Goal: Information Seeking & Learning: Get advice/opinions

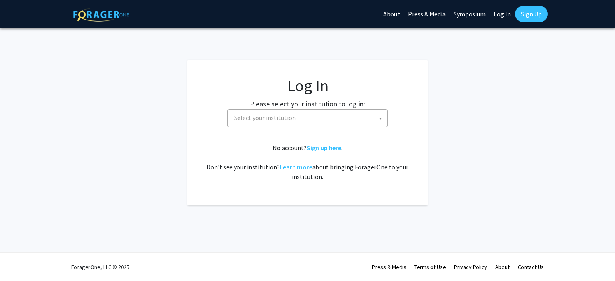
select select
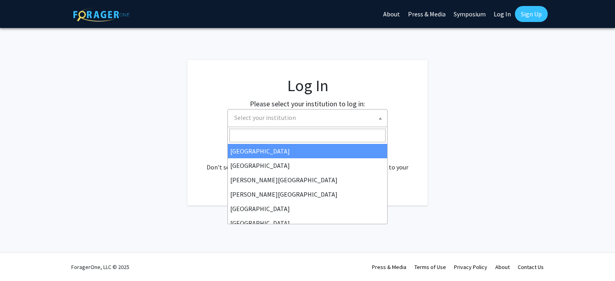
click at [286, 118] on span "Select your institution" at bounding box center [265, 118] width 62 height 8
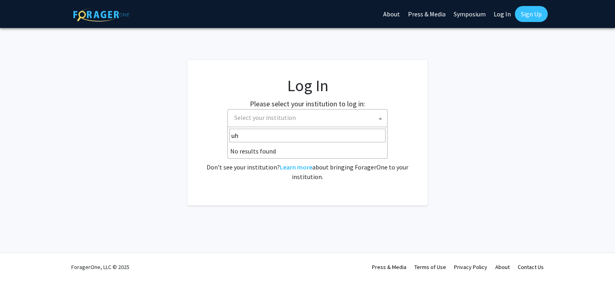
type input "u"
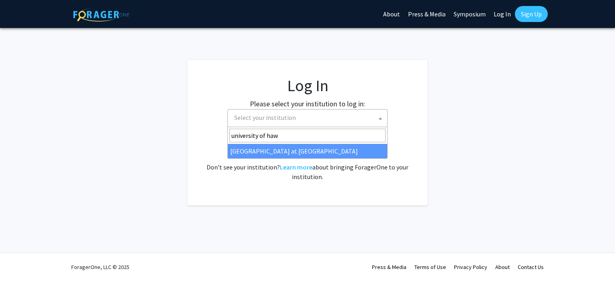
type input "university of haw"
select select "18"
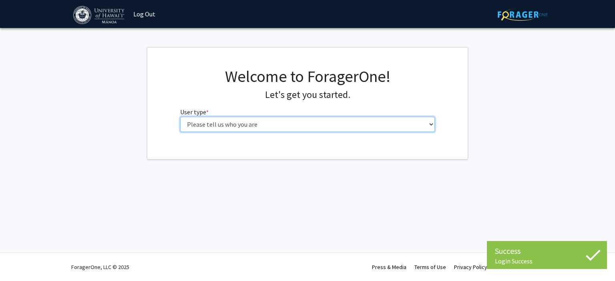
click at [236, 131] on select "Please tell us who you are Undergraduate Student Master's Student Doctoral Cand…" at bounding box center [307, 124] width 255 height 15
select select "1: undergrad"
click at [180, 117] on select "Please tell us who you are Undergraduate Student Master's Student Doctoral Cand…" at bounding box center [307, 124] width 255 height 15
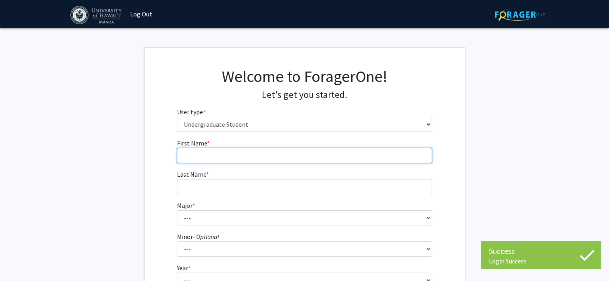
click at [258, 153] on input "First Name * required" at bounding box center [304, 155] width 255 height 15
type input "Aiden"
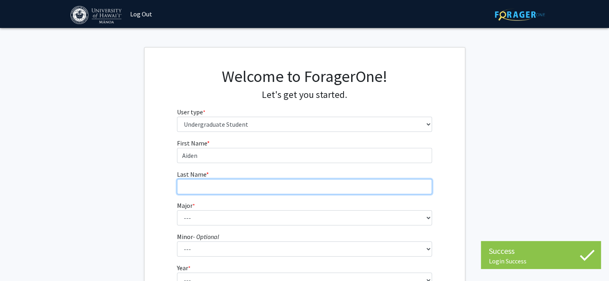
type input "Young"
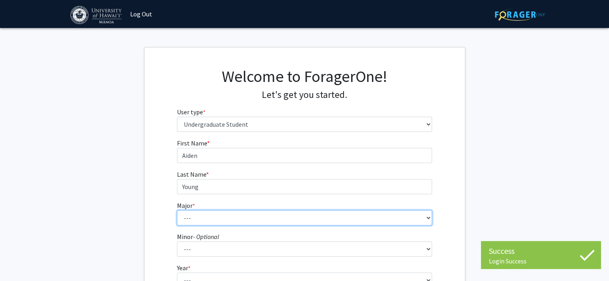
click at [237, 215] on select "--- Accounting American Studies Animal Sciences Anthropology Art Art History As…" at bounding box center [304, 218] width 255 height 15
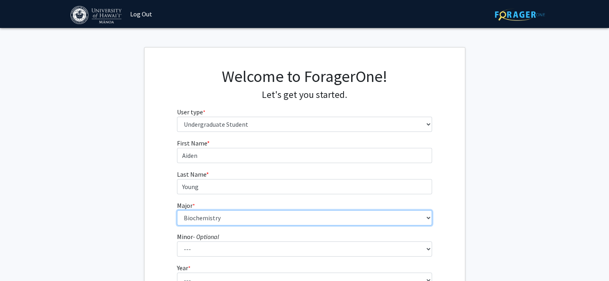
click at [177, 211] on select "--- Accounting American Studies Animal Sciences Anthropology Art Art History As…" at bounding box center [304, 218] width 255 height 15
click at [255, 213] on select "--- Accounting American Studies Animal Sciences Anthropology Art Art History As…" at bounding box center [304, 218] width 255 height 15
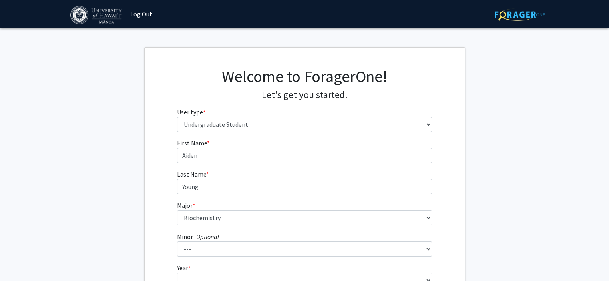
click at [207, 241] on label "Minor - Optional" at bounding box center [198, 237] width 42 height 10
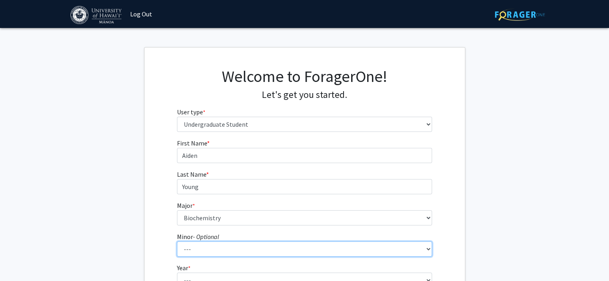
click at [207, 242] on select "--- American Studies Anthropology Art Art History Asian Studies Astronomy Astro…" at bounding box center [304, 249] width 255 height 15
click at [207, 246] on select "--- American Studies Anthropology Art Art History Asian Studies Astronomy Astro…" at bounding box center [304, 249] width 255 height 15
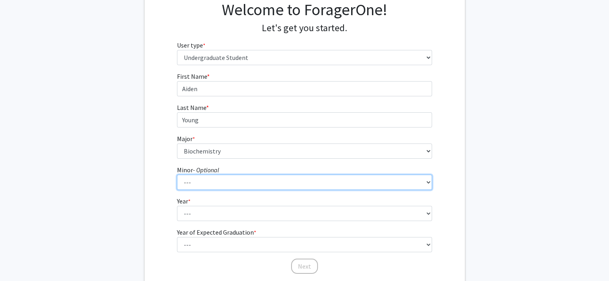
click at [217, 188] on select "--- American Studies Anthropology Art Art History Asian Studies Astronomy Astro…" at bounding box center [304, 182] width 255 height 15
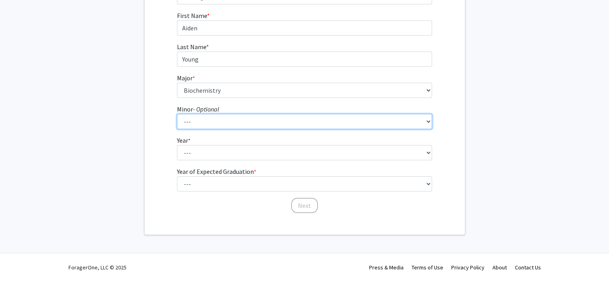
scroll to position [127, 0]
click at [216, 123] on select "--- American Studies Anthropology Art Art History Asian Studies Astronomy Astro…" at bounding box center [304, 122] width 255 height 15
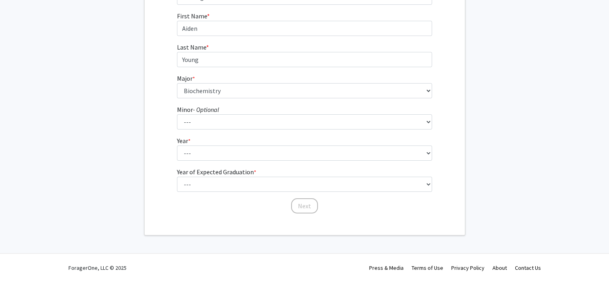
click at [145, 118] on div "First Name * required Aiden Last Name * required Young Major * required --- Acc…" at bounding box center [305, 112] width 320 height 203
click at [195, 102] on form "First Name * required Aiden Last Name * required Young Major * required --- Acc…" at bounding box center [304, 108] width 255 height 195
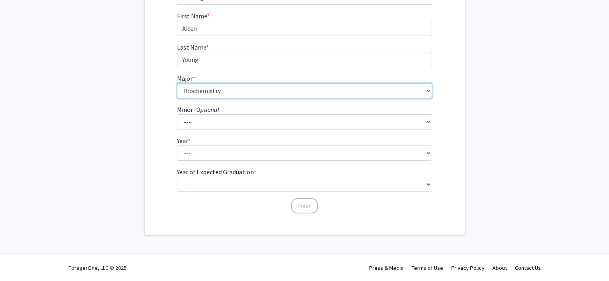
click at [194, 92] on select "--- Accounting American Studies Animal Sciences Anthropology Art Art History As…" at bounding box center [304, 90] width 255 height 15
click at [177, 83] on select "--- Accounting American Studies Animal Sciences Anthropology Art Art History As…" at bounding box center [304, 90] width 255 height 15
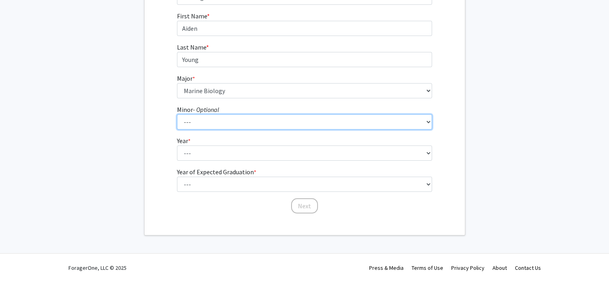
click at [259, 121] on select "--- American Studies Anthropology Art Art History Asian Studies Astronomy Astro…" at bounding box center [304, 122] width 255 height 15
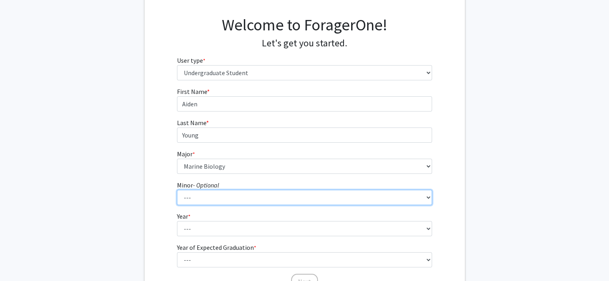
scroll to position [60, 0]
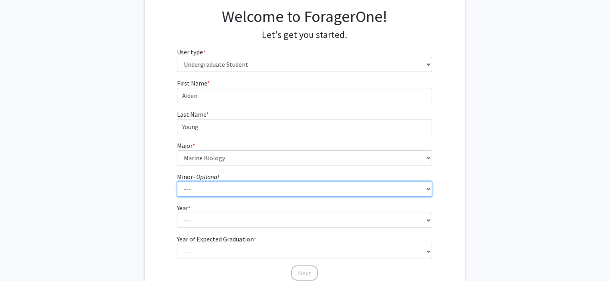
click at [203, 189] on select "--- American Studies Anthropology Art Art History Asian Studies Astronomy Astro…" at bounding box center [304, 189] width 255 height 15
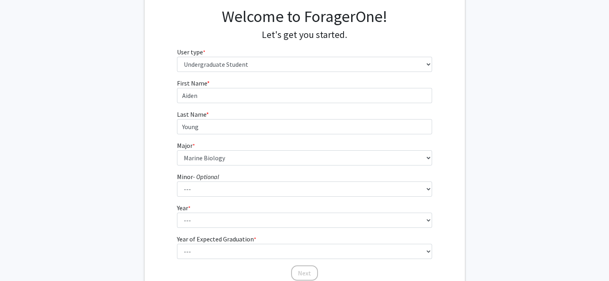
click at [176, 129] on div "First Name * required Aiden Last Name * required Young Major * required --- Acc…" at bounding box center [304, 179] width 267 height 203
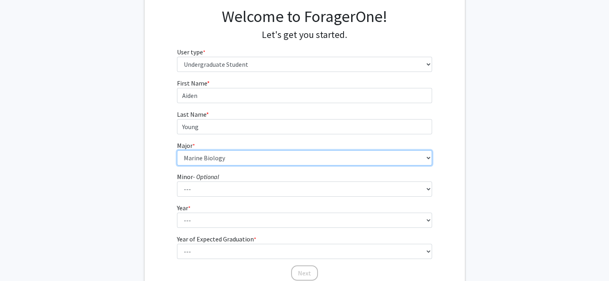
click at [217, 159] on select "--- Accounting American Studies Animal Sciences Anthropology Art Art History As…" at bounding box center [304, 158] width 255 height 15
select select "11: 1393"
click at [177, 151] on select "--- Accounting American Studies Animal Sciences Anthropology Art Art History As…" at bounding box center [304, 158] width 255 height 15
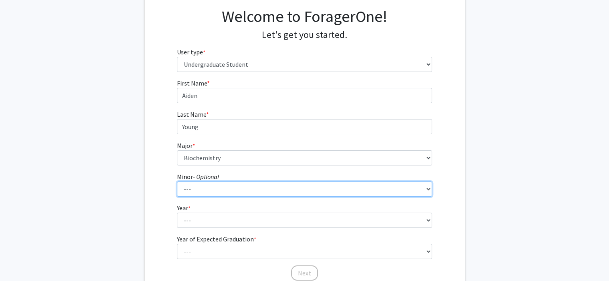
click at [214, 184] on select "--- American Studies Anthropology Art Art History Asian Studies Astronomy Astro…" at bounding box center [304, 189] width 255 height 15
select select "6: 1028"
click at [177, 182] on select "--- American Studies Anthropology Art Art History Asian Studies Astronomy Astro…" at bounding box center [304, 189] width 255 height 15
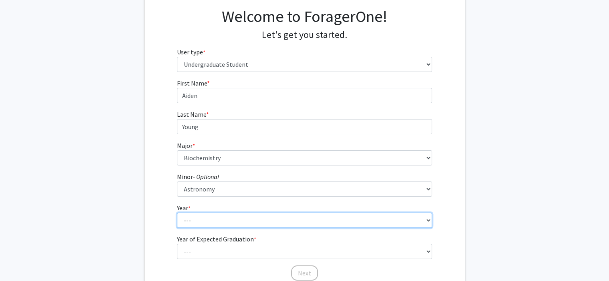
click at [224, 224] on select "--- First-year Sophomore Junior Senior Postbaccalaureate Certificate" at bounding box center [304, 220] width 255 height 15
select select "3: junior"
click at [177, 213] on select "--- First-year Sophomore Junior Senior Postbaccalaureate Certificate" at bounding box center [304, 220] width 255 height 15
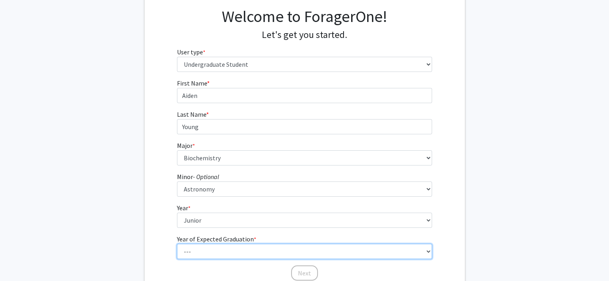
click at [202, 252] on select "--- 2025 2026 2027 2028 2029 2030 2031 2032 2033 2034" at bounding box center [304, 251] width 255 height 15
select select "1: 2025"
click at [177, 244] on select "--- 2025 2026 2027 2028 2029 2030 2031 2032 2033 2034" at bounding box center [304, 251] width 255 height 15
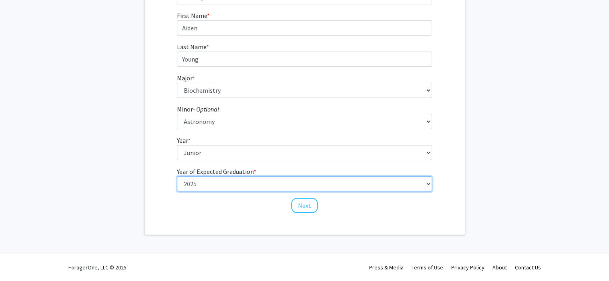
scroll to position [127, 0]
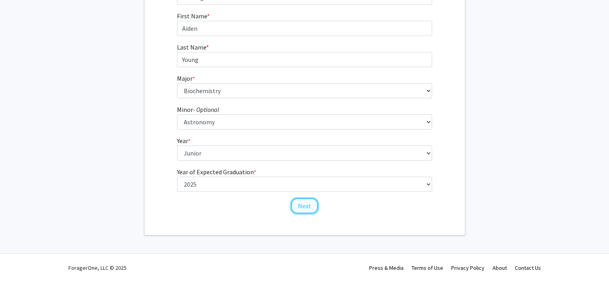
click at [301, 205] on button "Next" at bounding box center [304, 206] width 27 height 15
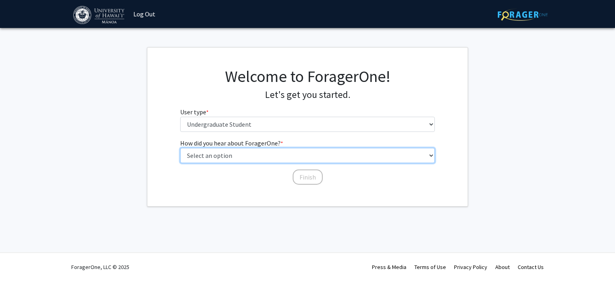
click at [283, 158] on select "Select an option Peer/student recommendation Faculty/staff recommendation Unive…" at bounding box center [307, 155] width 255 height 15
select select "2: faculty_recommendation"
click at [180, 148] on select "Select an option Peer/student recommendation Faculty/staff recommendation Unive…" at bounding box center [307, 155] width 255 height 15
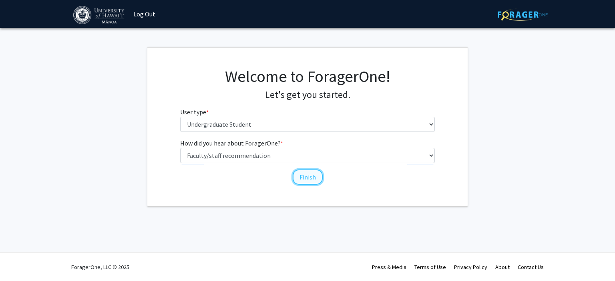
click at [306, 170] on button "Finish" at bounding box center [308, 177] width 30 height 15
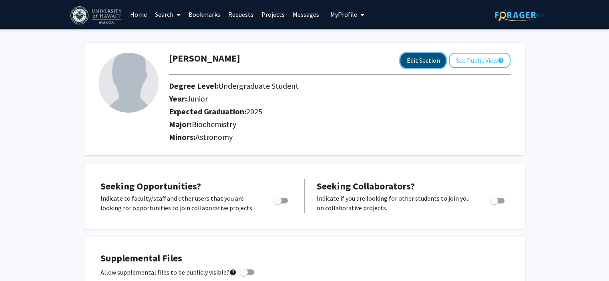
click at [428, 66] on button "Edit Section" at bounding box center [422, 60] width 45 height 15
select select "junior"
select select "2025"
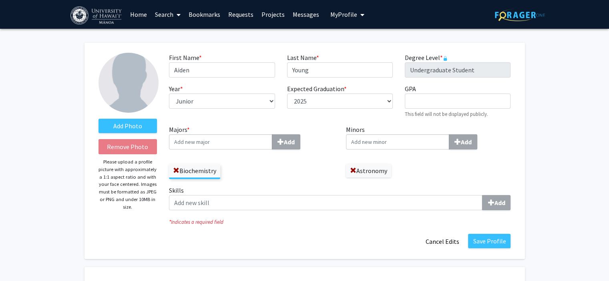
click at [251, 141] on input "Majors * Add" at bounding box center [220, 142] width 103 height 15
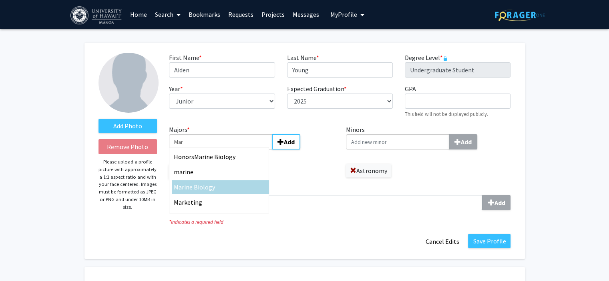
type input "Mar"
click at [215, 183] on div "Mar ine Biology" at bounding box center [220, 188] width 93 height 10
click at [215, 150] on input "Mar" at bounding box center [220, 142] width 103 height 15
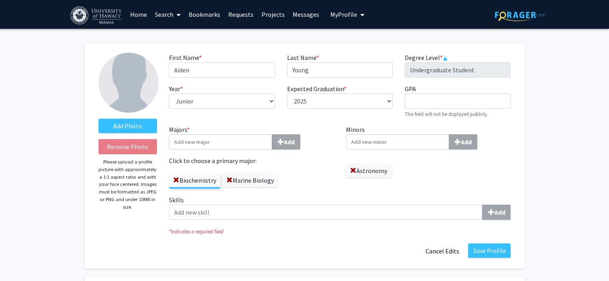
click at [315, 187] on div "Biochemistry Marine Biology" at bounding box center [251, 177] width 165 height 23
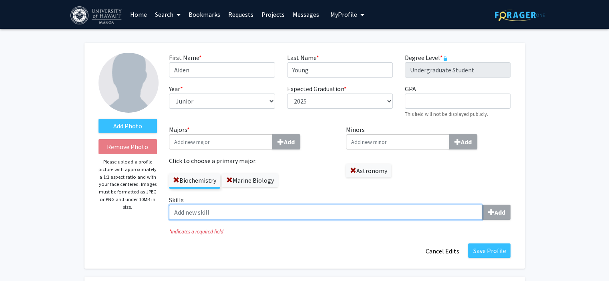
click at [264, 215] on input "Skills Add" at bounding box center [325, 212] width 313 height 15
click at [377, 211] on input "Skills Add" at bounding box center [325, 212] width 313 height 15
type input "Analytical"
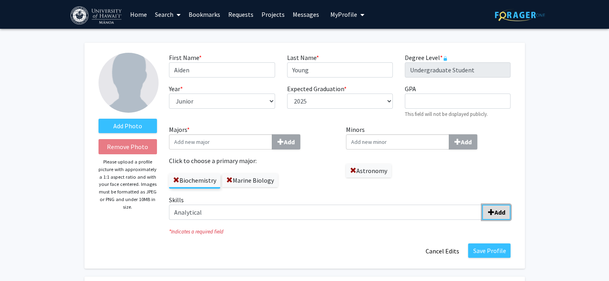
click at [505, 220] on button "Add" at bounding box center [496, 212] width 28 height 15
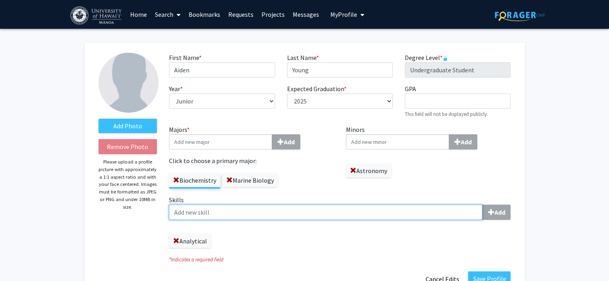
click at [362, 215] on input "Skills Add" at bounding box center [325, 212] width 313 height 15
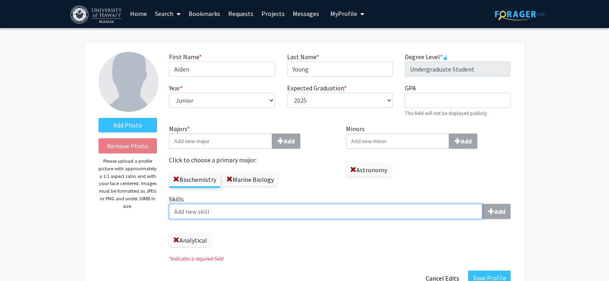
scroll to position [1, 0]
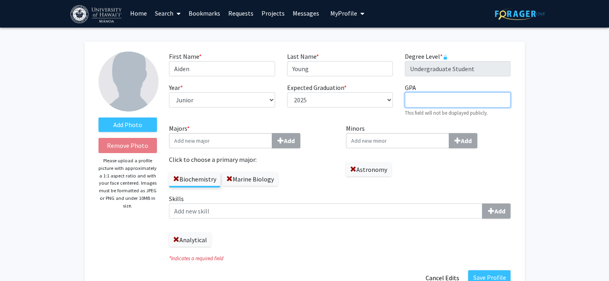
click at [429, 96] on input "GPA required" at bounding box center [458, 99] width 106 height 15
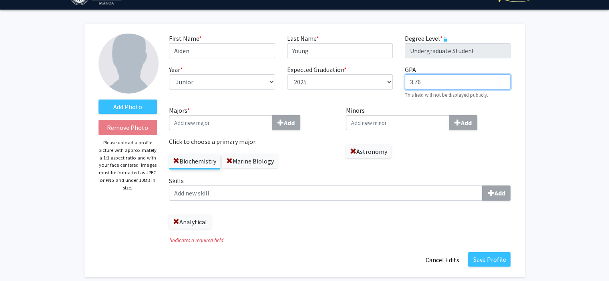
scroll to position [71, 0]
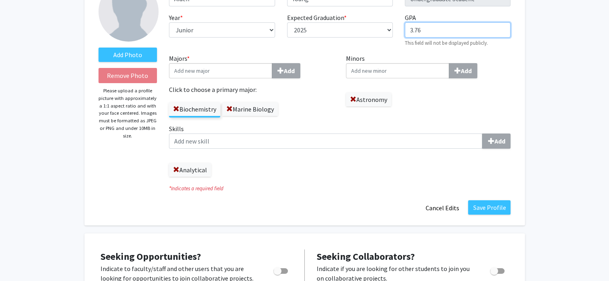
type input "3.76"
click at [290, 152] on div "Skills Add Analytical" at bounding box center [340, 150] width 342 height 53
click at [296, 150] on div "Skills Add Analytical" at bounding box center [340, 150] width 342 height 53
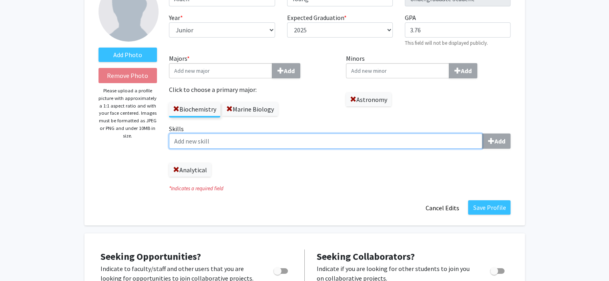
click at [305, 146] on input "Skills Add" at bounding box center [325, 141] width 313 height 15
type input "L"
type input "T"
type input "Hard-Working"
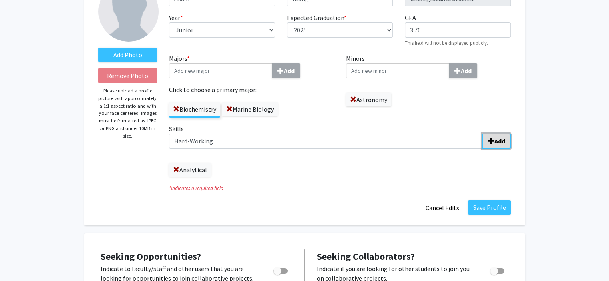
click at [495, 134] on button "Add" at bounding box center [496, 141] width 28 height 15
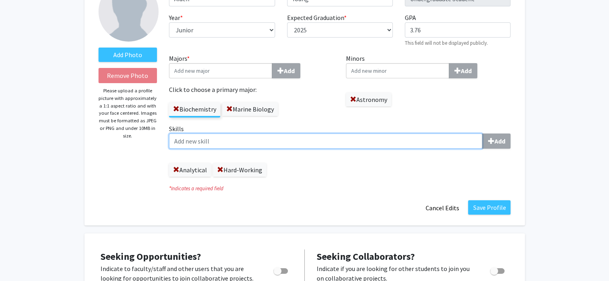
click at [310, 145] on input "Skills Add" at bounding box center [325, 141] width 313 height 15
type input "P"
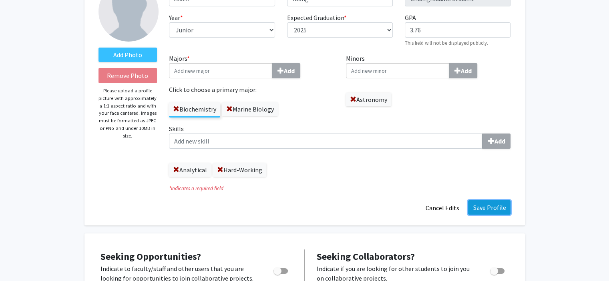
click at [493, 206] on button "Save Profile" at bounding box center [489, 208] width 42 height 14
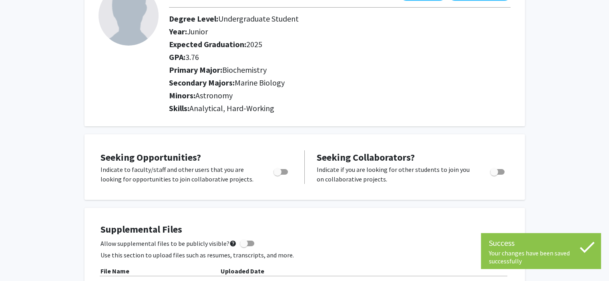
scroll to position [0, 0]
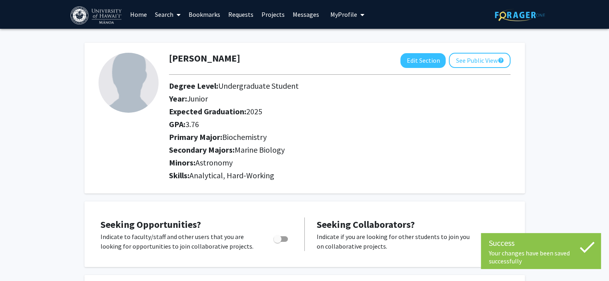
click at [125, 103] on img at bounding box center [128, 83] width 60 height 60
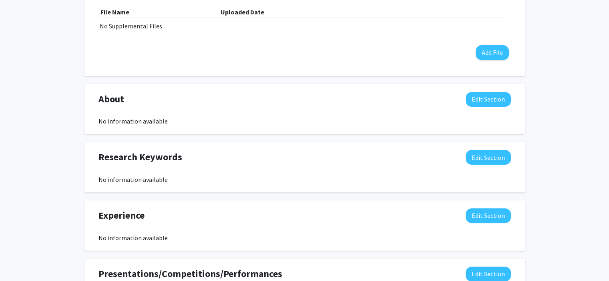
scroll to position [328, 0]
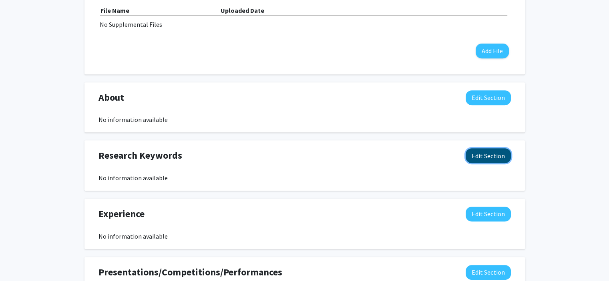
click at [479, 162] on button "Edit Section" at bounding box center [488, 156] width 45 height 15
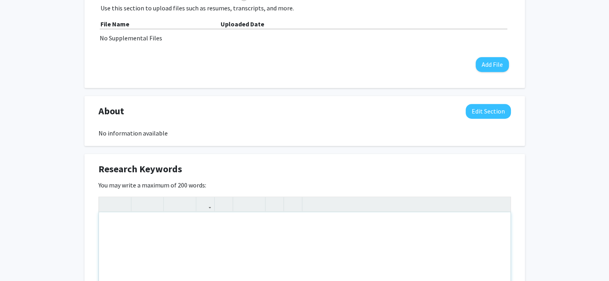
scroll to position [314, 0]
click at [301, 130] on div "No information available" at bounding box center [304, 134] width 412 height 10
click at [498, 118] on button "Edit Section" at bounding box center [488, 112] width 45 height 15
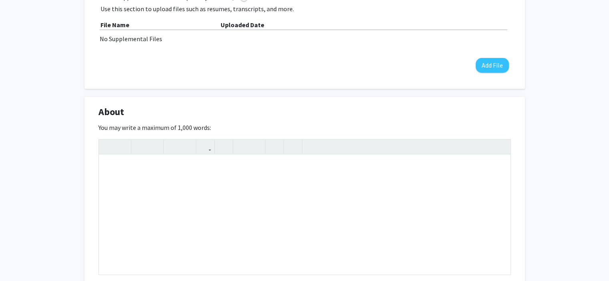
click at [498, 118] on div "About Edit Section" at bounding box center [304, 114] width 424 height 18
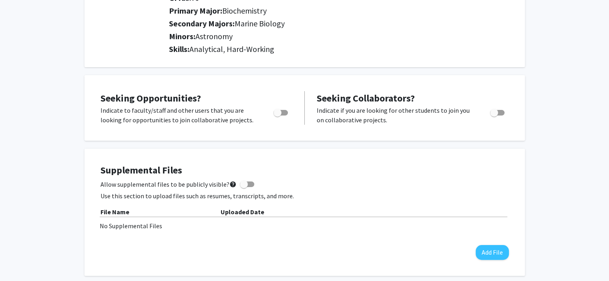
scroll to position [126, 0]
click at [279, 114] on span "Toggle" at bounding box center [277, 113] width 8 height 8
click at [277, 116] on input "Are you actively seeking opportunities?" at bounding box center [277, 116] width 0 height 0
checkbox input "true"
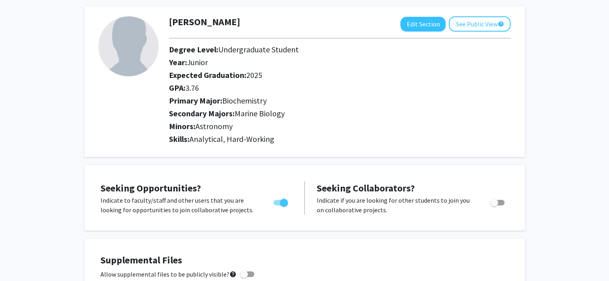
scroll to position [0, 0]
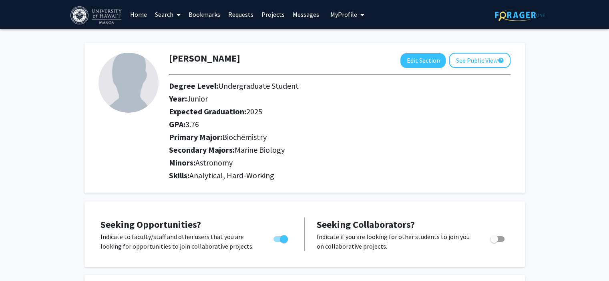
click at [117, 70] on img at bounding box center [128, 83] width 60 height 60
click at [431, 62] on button "Edit Section" at bounding box center [422, 60] width 45 height 15
select select "junior"
select select "2025"
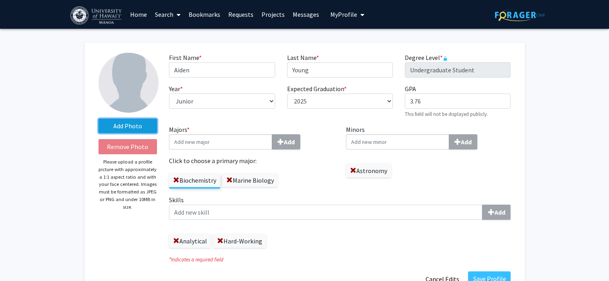
click at [129, 123] on label "Add Photo" at bounding box center [127, 126] width 59 height 14
click at [0, 0] on input "Add Photo" at bounding box center [0, 0] width 0 height 0
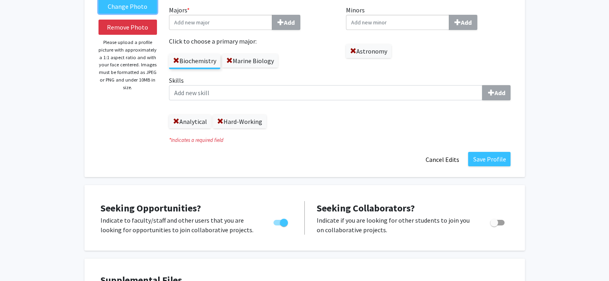
scroll to position [119, 0]
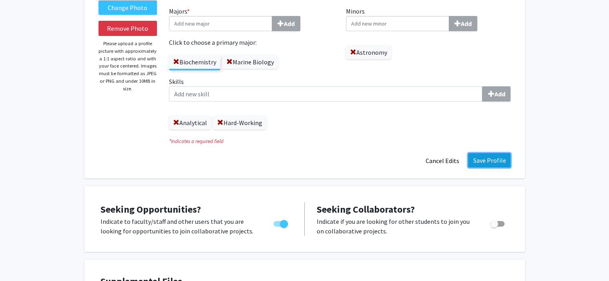
click at [483, 165] on button "Save Profile" at bounding box center [489, 160] width 42 height 14
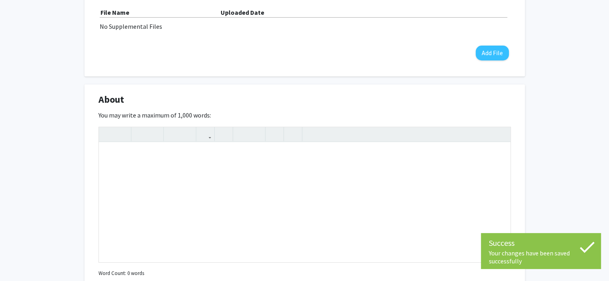
scroll to position [310, 0]
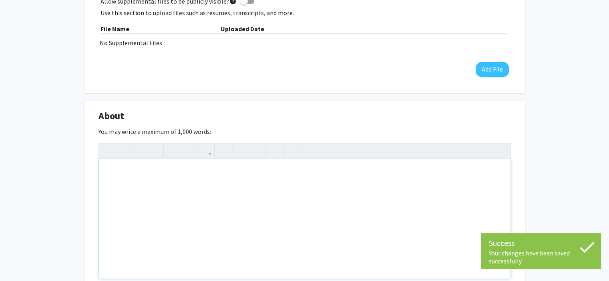
click at [212, 201] on div "Note to users with screen readers: Please deactivate our accessibility plugin f…" at bounding box center [305, 219] width 412 height 120
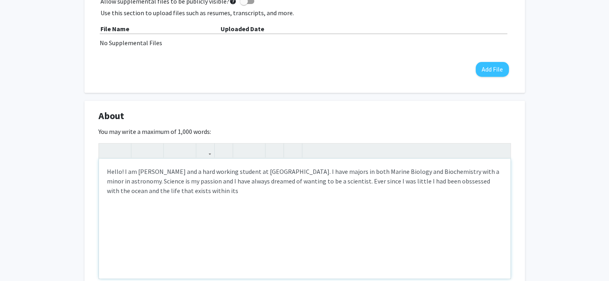
click at [415, 182] on div "Hello! I am Aiden Young and a hard working student at UH Manoa. I have majors i…" at bounding box center [305, 219] width 412 height 120
drag, startPoint x: 415, startPoint y: 182, endPoint x: 412, endPoint y: 185, distance: 4.8
click at [412, 185] on div "Hello! I am Aiden Young and a hard working student at UH Manoa. I have majors i…" at bounding box center [305, 219] width 412 height 120
click at [420, 183] on div "Hello! I am Aiden Young and a hard working student at UH Manoa. I have majors i…" at bounding box center [305, 219] width 412 height 120
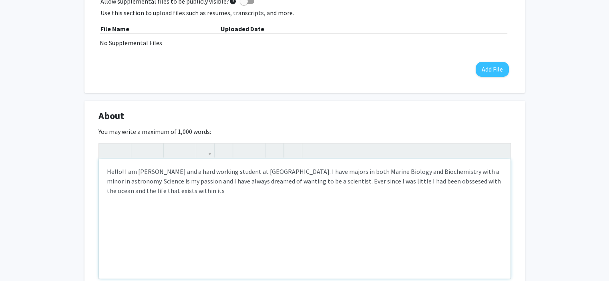
click at [416, 183] on div "Hello! I am Aiden Young and a hard working student at UH Manoa. I have majors i…" at bounding box center [305, 219] width 412 height 120
drag, startPoint x: 416, startPoint y: 183, endPoint x: 396, endPoint y: 175, distance: 21.6
click at [396, 175] on div "Hello! I am Aiden Young and a hard working student at UH Manoa. I have majors i…" at bounding box center [305, 219] width 412 height 120
click at [409, 181] on div "Hello! I am Aiden Young and a hard working student at UH Manoa. I have majors i…" at bounding box center [305, 219] width 412 height 120
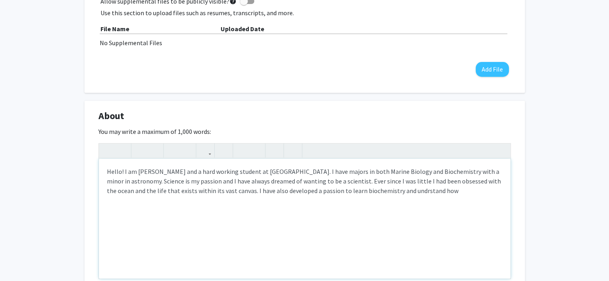
click at [366, 191] on div "Hello! I am Aiden Young and a hard working student at UH Manoa. I have majors i…" at bounding box center [305, 219] width 412 height 120
click at [366, 192] on div "Hello! I am Aiden Young and a hard working student at UH Manoa. I have majors i…" at bounding box center [305, 219] width 412 height 120
click at [413, 195] on div "Hello! I am Aiden Young and a hard working student at UH Manoa. I have majors i…" at bounding box center [305, 219] width 412 height 120
click at [345, 192] on div "Hello! I am Aiden Young and a hard working student at UH Manoa. I have majors i…" at bounding box center [305, 219] width 412 height 120
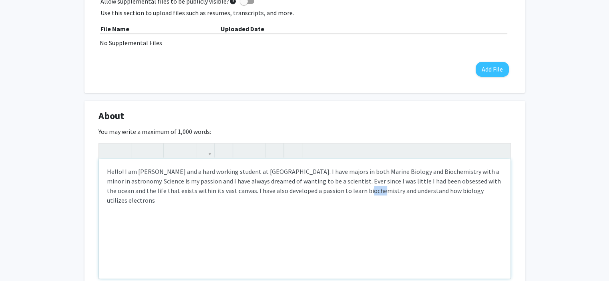
click at [345, 192] on div "Hello! I am Aiden Young and a hard working student at UH Manoa. I have majors i…" at bounding box center [305, 219] width 412 height 120
click at [462, 190] on div "Hello! I am Aiden Young and a hard working student at UH Manoa. I have majors i…" at bounding box center [305, 219] width 412 height 120
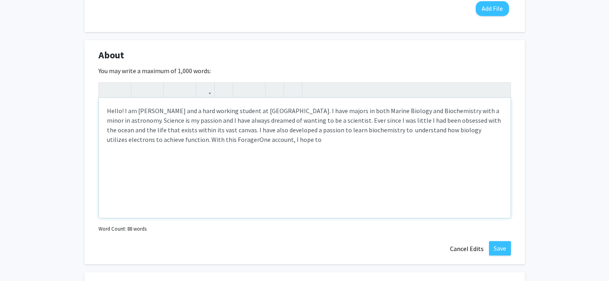
click at [174, 139] on div "Hello! I am Aiden Young and a hard working student at UH Manoa. I have majors i…" at bounding box center [305, 158] width 412 height 120
drag, startPoint x: 175, startPoint y: 146, endPoint x: 162, endPoint y: 140, distance: 14.1
click at [162, 140] on div "Hello! I am Aiden Young and a hard working student at UH Manoa. I have majors i…" at bounding box center [305, 158] width 412 height 120
click at [165, 141] on div "Hello! I am Aiden Young and a hard working student at UH Manoa. I have majors i…" at bounding box center [305, 158] width 412 height 120
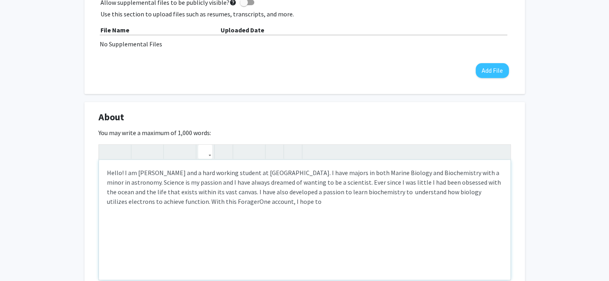
scroll to position [310, 0]
click at [259, 211] on div "Hello! I am Aiden Young and a hard working student at UH Manoa. I have majors i…" at bounding box center [305, 219] width 412 height 120
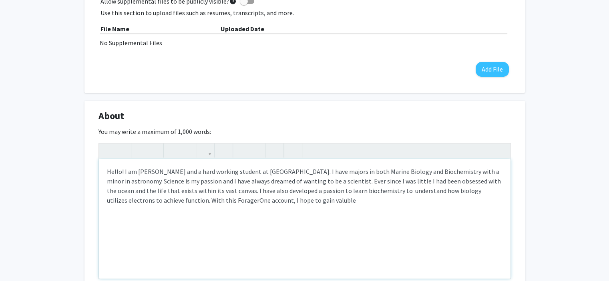
click at [260, 202] on div "Hello! I am Aiden Young and a hard working student at UH Manoa. I have majors i…" at bounding box center [305, 219] width 412 height 120
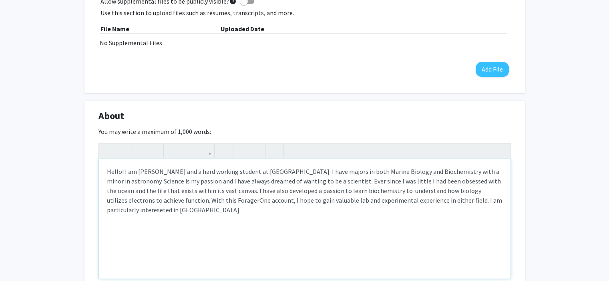
click at [462, 204] on div "Hello! I am Aiden Young and a hard working student at UH Manoa. I have majors i…" at bounding box center [305, 219] width 412 height 120
click at [482, 201] on div "Hello! I am Aiden Young and a hard working student at UH Manoa. I have majors i…" at bounding box center [305, 219] width 412 height 120
type textarea "Hello! I am Aiden Young and a hard working student at UH Manoa. I have majors i…"
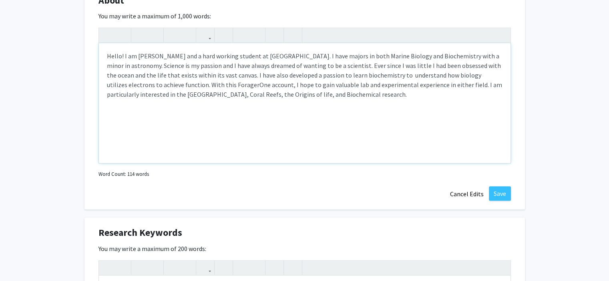
scroll to position [427, 0]
click at [500, 192] on button "Save" at bounding box center [500, 192] width 22 height 14
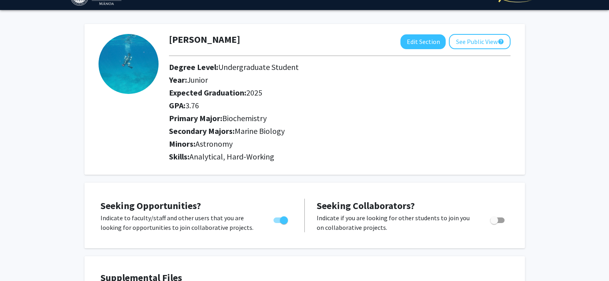
scroll to position [0, 0]
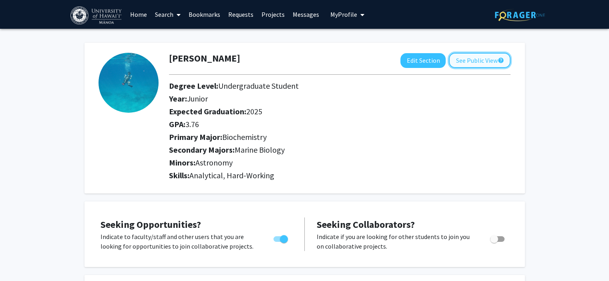
click at [477, 62] on button "See Public View help" at bounding box center [480, 60] width 62 height 15
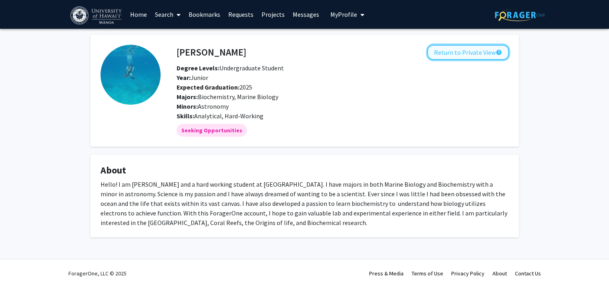
click at [474, 57] on button "Return to Private View help" at bounding box center [468, 52] width 82 height 15
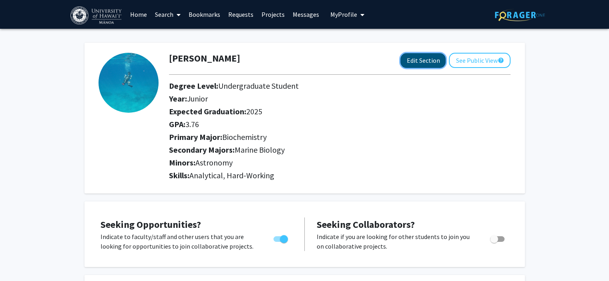
click at [423, 58] on button "Edit Section" at bounding box center [422, 60] width 45 height 15
select select "junior"
select select "2025"
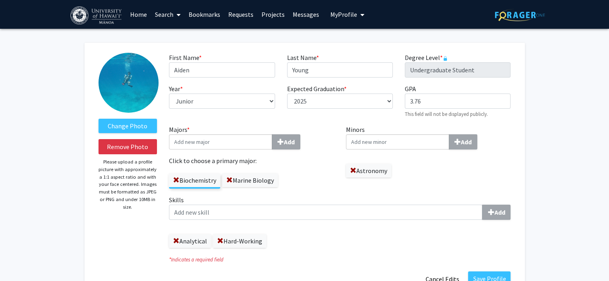
click at [255, 181] on label "Marine Biology" at bounding box center [250, 181] width 56 height 14
click at [0, 0] on input "Marine Biology" at bounding box center [0, 0] width 0 height 0
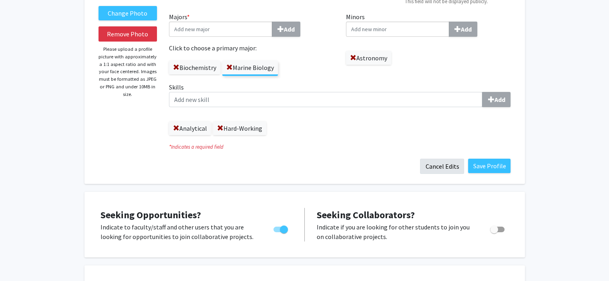
scroll to position [113, 0]
click at [488, 173] on div "Save Profile Cancel Edits" at bounding box center [340, 166] width 354 height 15
click at [488, 171] on button "Save Profile" at bounding box center [489, 166] width 42 height 14
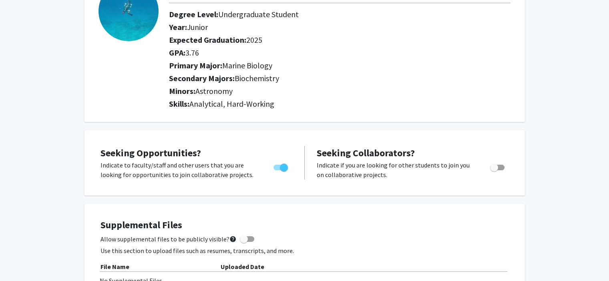
scroll to position [0, 0]
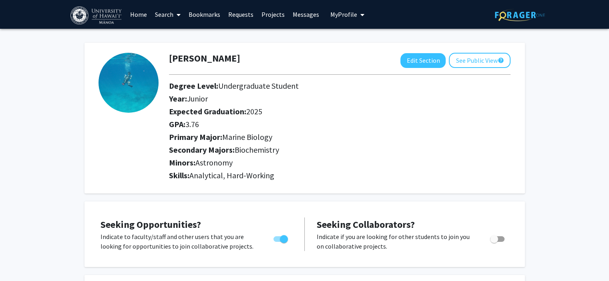
click at [199, 18] on link "Bookmarks" at bounding box center [205, 14] width 40 height 28
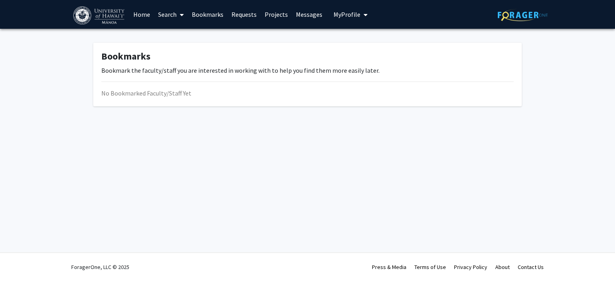
click at [181, 14] on icon at bounding box center [182, 15] width 4 height 6
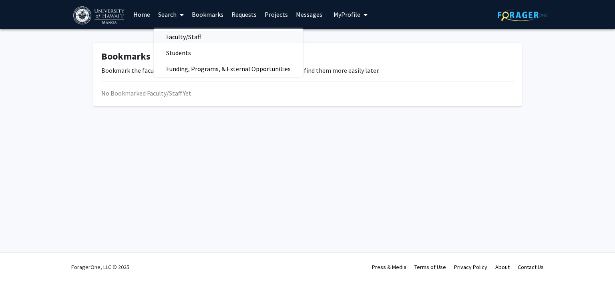
click at [171, 41] on span "Faculty/Staff" at bounding box center [183, 37] width 59 height 16
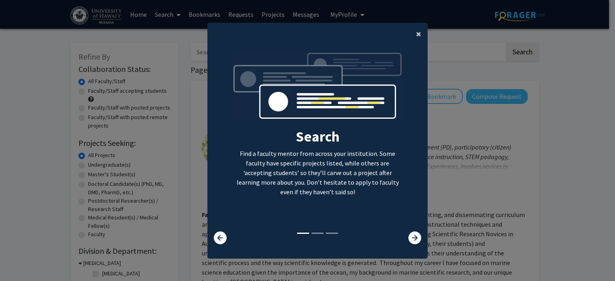
click at [420, 38] on button "×" at bounding box center [419, 34] width 18 height 22
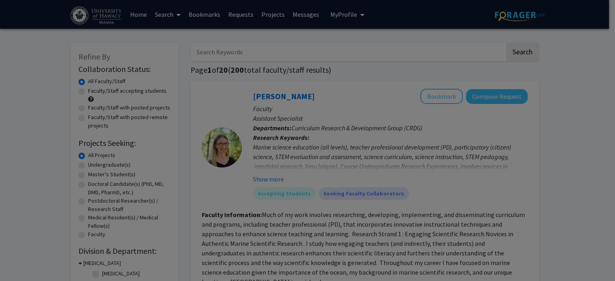
click at [414, 33] on div "Search Find a faculty mentor from across your institution. Some faculty have sp…" at bounding box center [317, 77] width 219 height 180
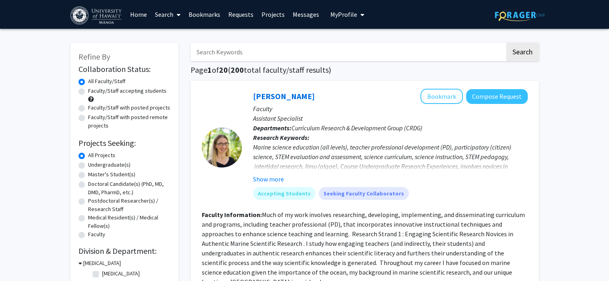
click at [278, 54] on input "Search Keywords" at bounding box center [348, 52] width 314 height 18
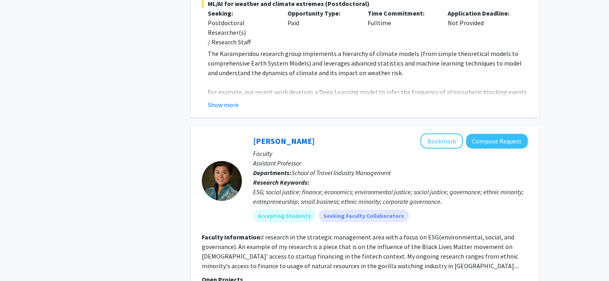
scroll to position [1822, 0]
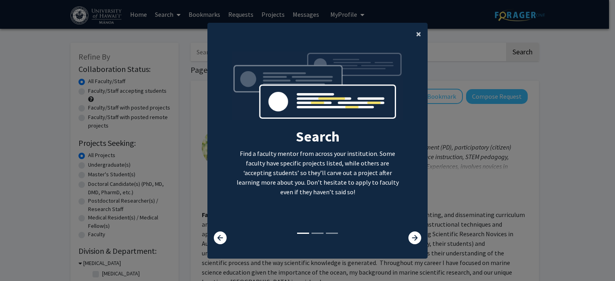
click at [416, 32] on span "×" at bounding box center [418, 34] width 5 height 12
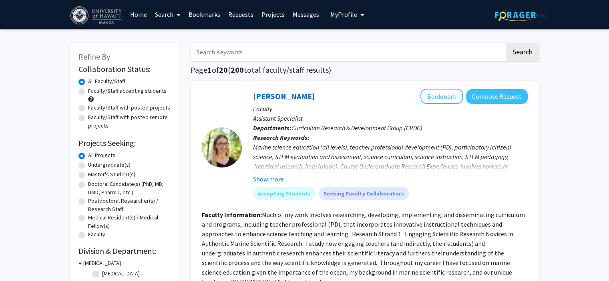
click at [301, 53] on input "Search Keywords" at bounding box center [348, 52] width 314 height 18
click at [506, 43] on button "Search" at bounding box center [522, 52] width 33 height 18
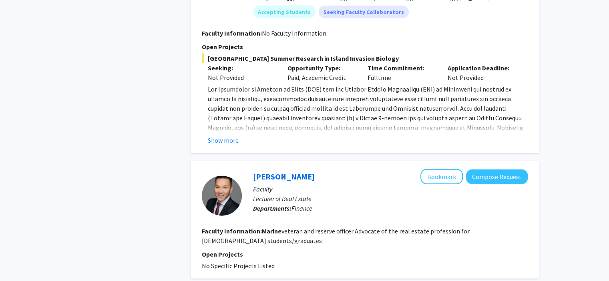
scroll to position [1795, 0]
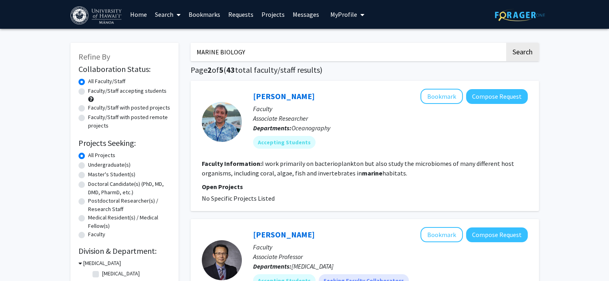
click at [251, 55] on input "MARINE BIOLOGY" at bounding box center [348, 52] width 314 height 18
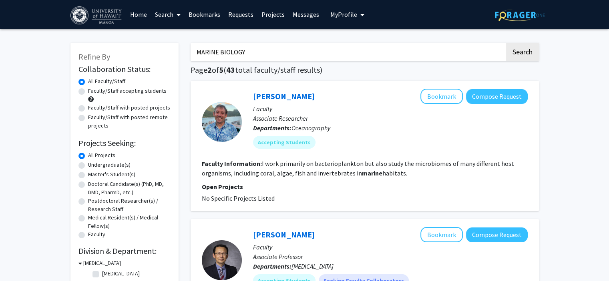
click at [251, 55] on input "MARINE BIOLOGY" at bounding box center [348, 52] width 314 height 18
click at [506, 43] on button "Search" at bounding box center [522, 52] width 33 height 18
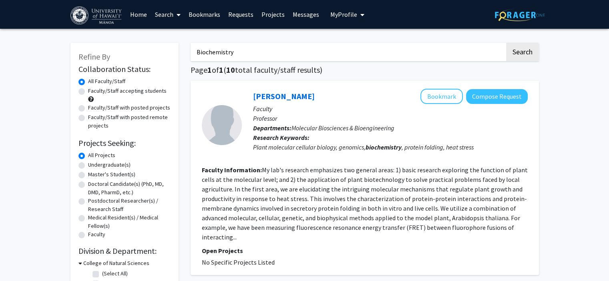
click at [295, 56] on input "Biochemistry" at bounding box center [348, 52] width 314 height 18
type input "Joseph Jarret"
click at [506, 43] on button "Search" at bounding box center [522, 52] width 33 height 18
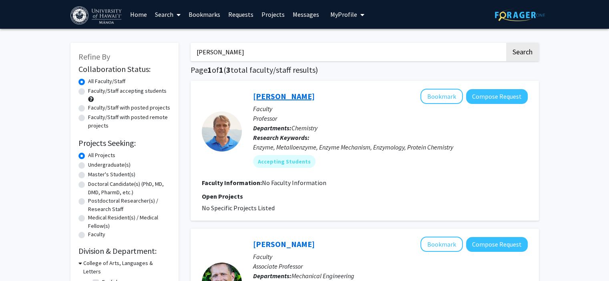
click at [270, 94] on link "Joseph Jarrett" at bounding box center [284, 96] width 62 height 10
click at [146, 8] on link "Home" at bounding box center [138, 14] width 25 height 28
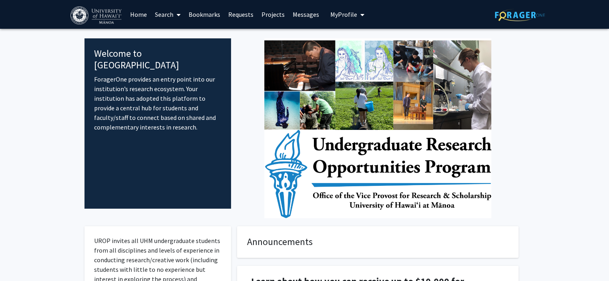
click at [330, 18] on span "My Profile" at bounding box center [343, 14] width 27 height 8
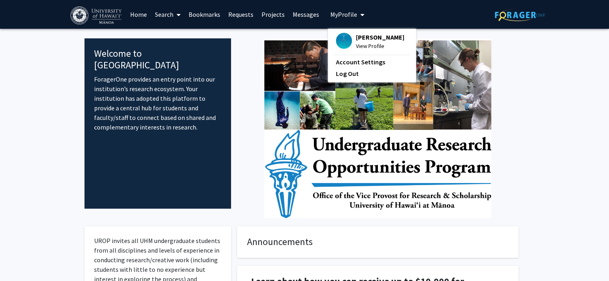
click at [356, 40] on span "[PERSON_NAME]" at bounding box center [380, 37] width 48 height 9
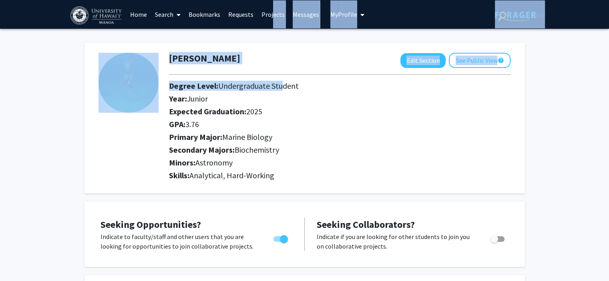
drag, startPoint x: 278, startPoint y: 84, endPoint x: 271, endPoint y: -31, distance: 114.7
click at [271, 0] on html "Skip navigation Home Search Bookmarks Requests Projects Messages My Profile Aid…" at bounding box center [304, 140] width 609 height 281
click at [104, 117] on div at bounding box center [127, 118] width 71 height 131
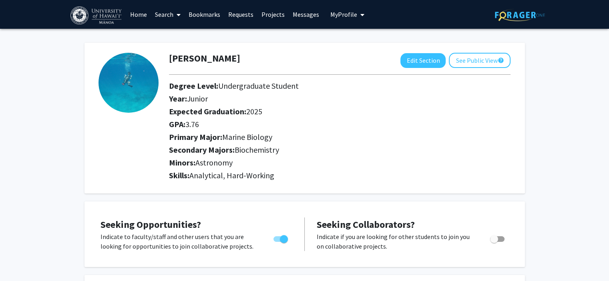
click at [171, 16] on link "Search" at bounding box center [168, 14] width 34 height 28
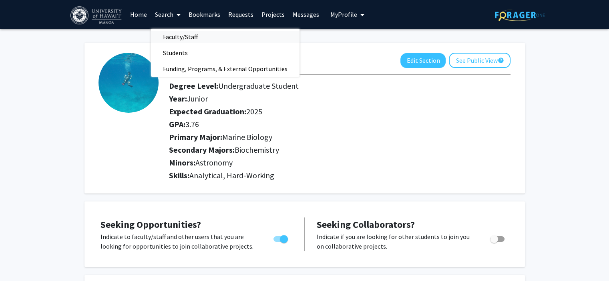
click at [174, 32] on span "Faculty/Staff" at bounding box center [180, 37] width 59 height 16
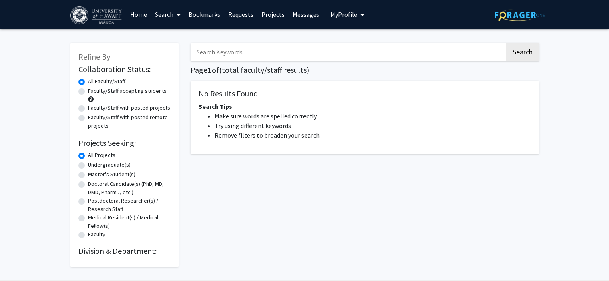
click at [255, 52] on input "Search Keywords" at bounding box center [348, 52] width 314 height 18
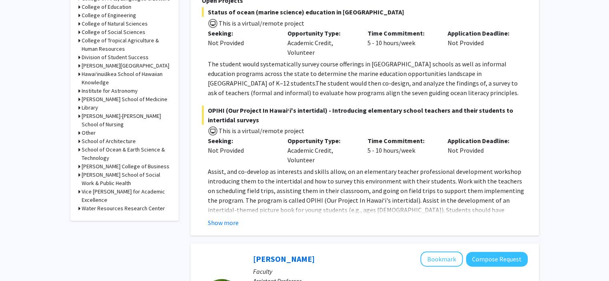
scroll to position [296, 0]
click at [226, 218] on button "Show more" at bounding box center [223, 223] width 31 height 10
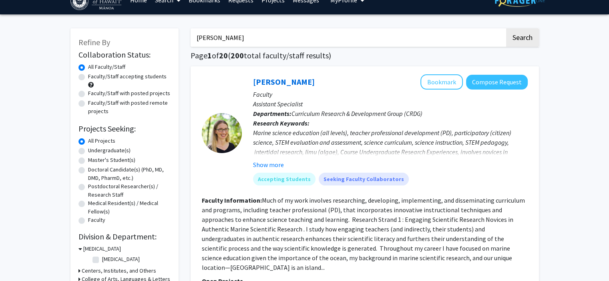
scroll to position [14, 0]
click at [250, 29] on input "jeffery" at bounding box center [348, 37] width 314 height 18
type input "jeffery Drazen"
click at [506, 28] on button "Search" at bounding box center [522, 37] width 33 height 18
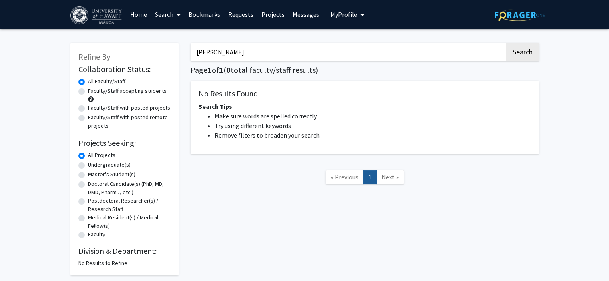
click at [205, 51] on input "jeffery Drazen" at bounding box center [348, 52] width 314 height 18
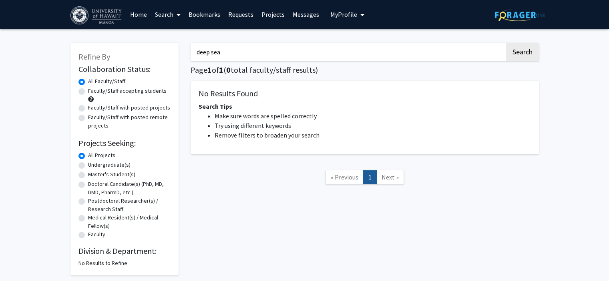
click at [506, 43] on button "Search" at bounding box center [522, 52] width 33 height 18
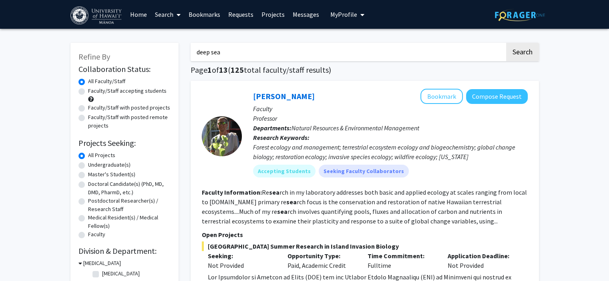
click at [217, 53] on input "deep sea" at bounding box center [348, 52] width 314 height 18
type input "abyssal, hadal"
click at [506, 43] on button "Search" at bounding box center [522, 52] width 33 height 18
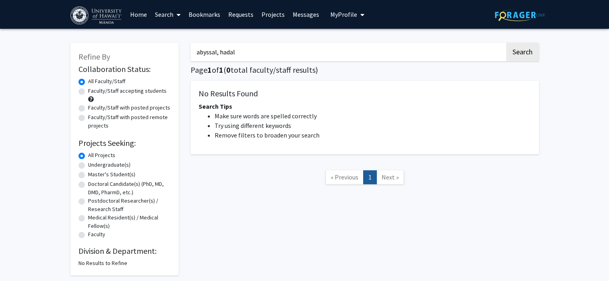
click at [235, 61] on div "abyssal, hadal Search Page 1 of 1 ( 0 total faculty/staff results) No Results F…" at bounding box center [365, 155] width 360 height 241
click at [232, 56] on input "abyssal, hadal" at bounding box center [348, 52] width 314 height 18
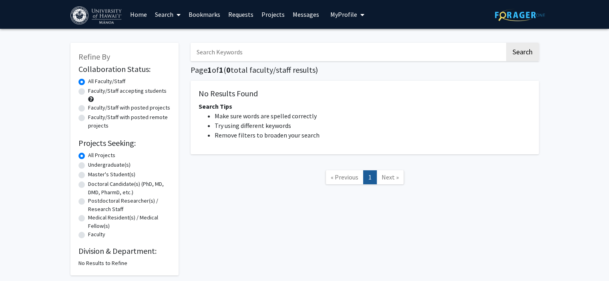
type input "l"
type input "euphotic"
click at [506, 43] on button "Search" at bounding box center [522, 52] width 33 height 18
click at [207, 59] on input "euphotic" at bounding box center [348, 52] width 314 height 18
click at [207, 60] on input "euphotic" at bounding box center [348, 52] width 314 height 18
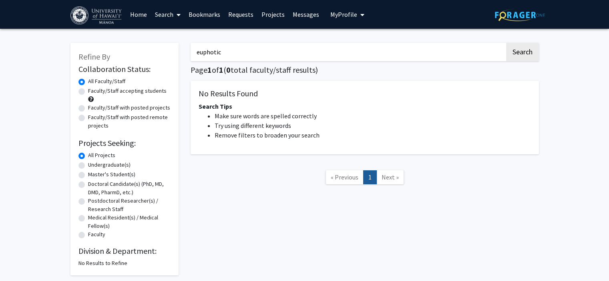
click at [207, 60] on input "euphotic" at bounding box center [348, 52] width 314 height 18
click at [506, 43] on button "Search" at bounding box center [522, 52] width 33 height 18
click at [216, 44] on input "aphotic" at bounding box center [348, 52] width 314 height 18
click at [215, 46] on input "aphotic" at bounding box center [348, 52] width 314 height 18
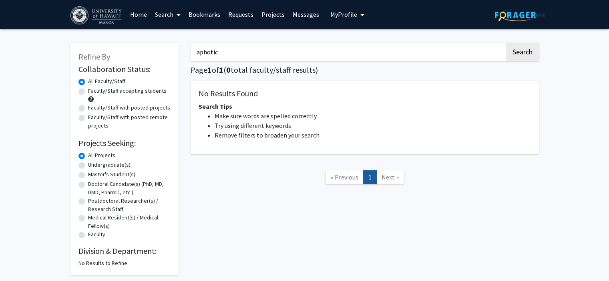
type input "\"
click at [506, 43] on button "Search" at bounding box center [522, 52] width 33 height 18
type input "t"
click at [506, 43] on button "Search" at bounding box center [522, 52] width 33 height 18
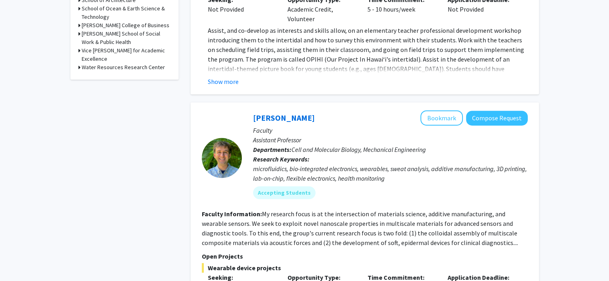
scroll to position [436, 0]
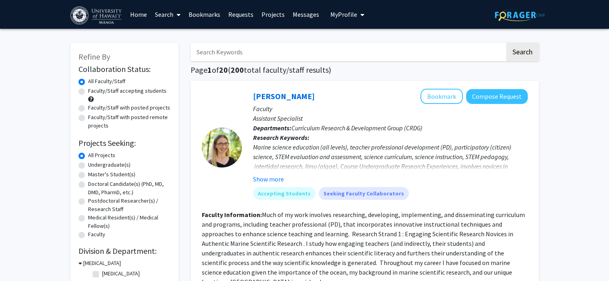
click at [90, 167] on label "Undergraduate(s)" at bounding box center [109, 165] width 42 height 8
click at [90, 166] on input "Undergraduate(s)" at bounding box center [90, 163] width 5 height 5
radio input "true"
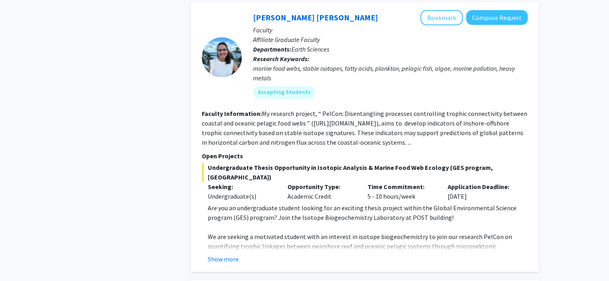
scroll to position [1087, 0]
click at [230, 255] on button "Show more" at bounding box center [223, 260] width 31 height 10
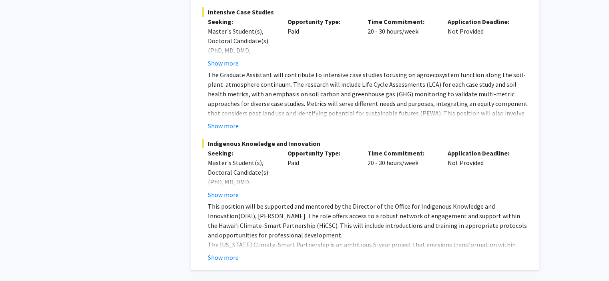
scroll to position [3304, 0]
